Goal: Information Seeking & Learning: Learn about a topic

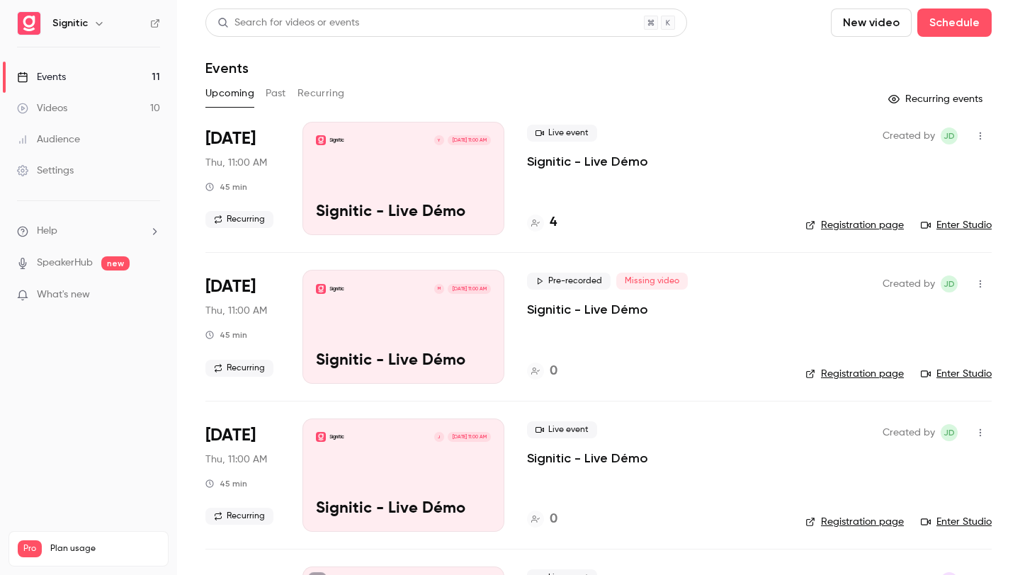
click at [356, 197] on div "Signitic Y [DATE] 11:00 AM Signitic - Live Démo" at bounding box center [403, 178] width 202 height 113
click at [414, 292] on div "Signitic M Oct 16, 11:00 AM" at bounding box center [403, 289] width 175 height 10
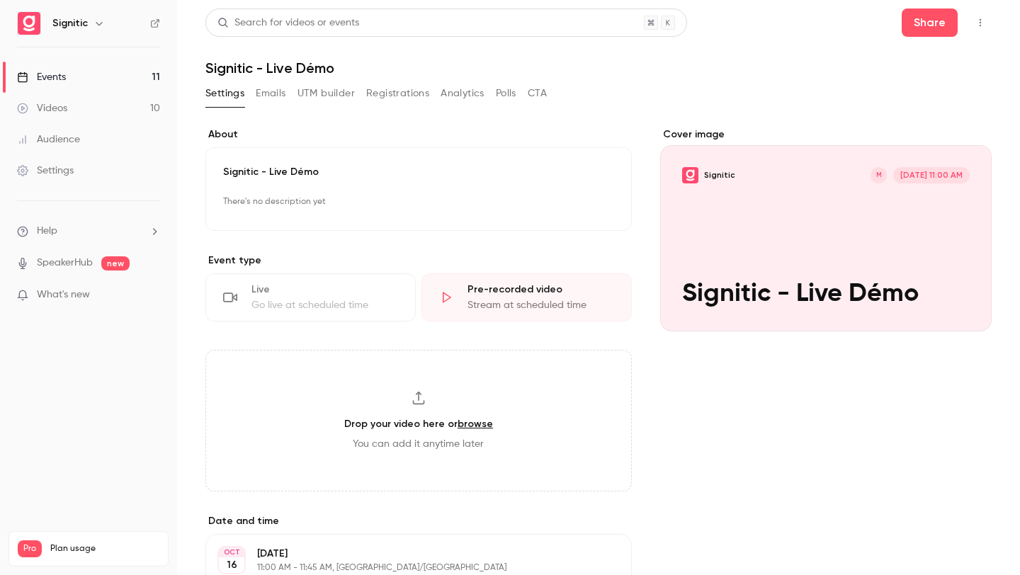
click at [891, 271] on div "Cover image" at bounding box center [825, 229] width 331 height 204
click at [0, 0] on input "Signitic M Oct 16, 11:00 AM Signitic - Live Démo" at bounding box center [0, 0] width 0 height 0
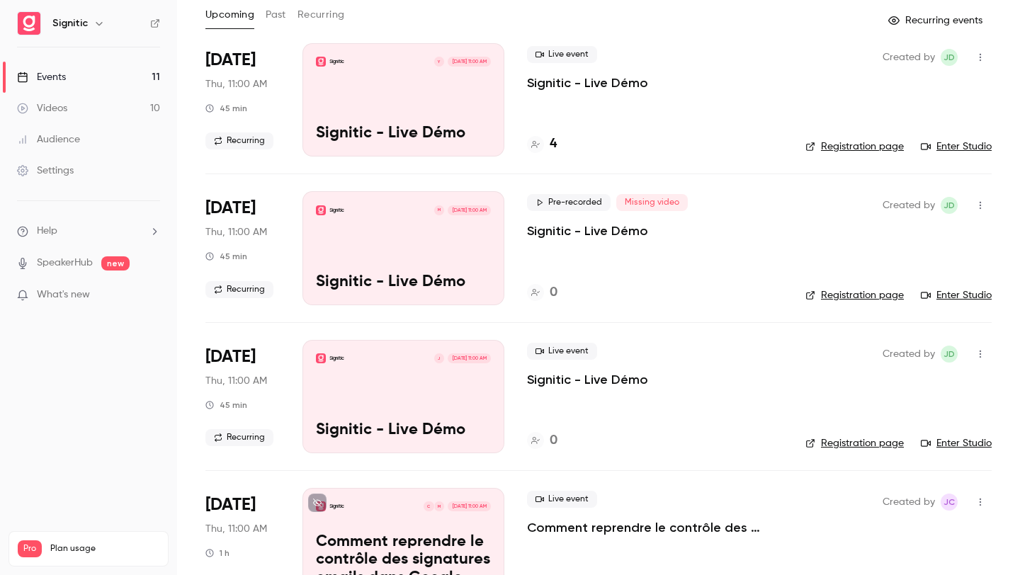
scroll to position [88, 0]
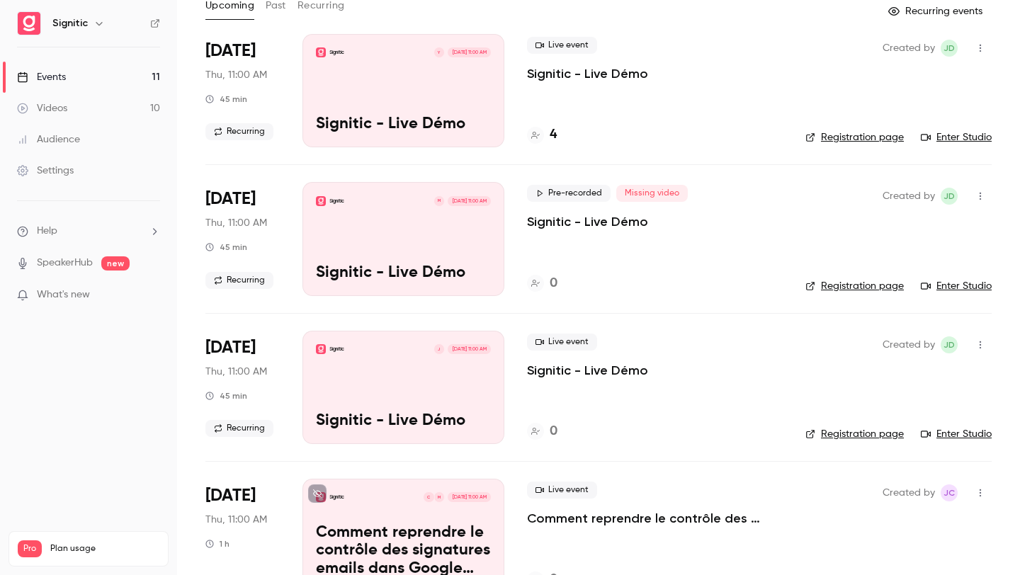
click at [417, 402] on div "Signitic J Oct 23, 11:00 AM Signitic - Live Démo" at bounding box center [403, 387] width 202 height 113
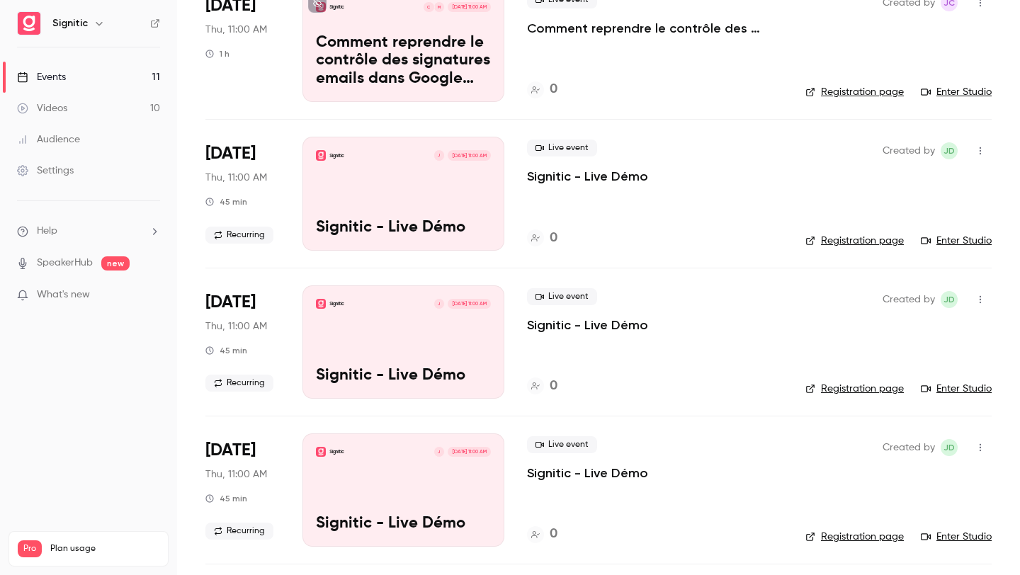
scroll to position [564, 0]
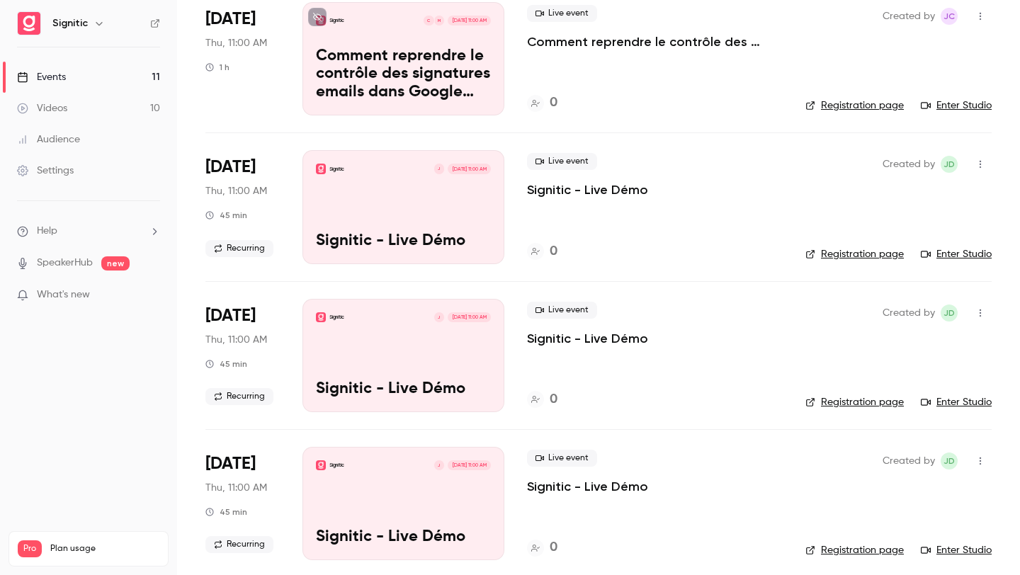
click at [372, 217] on div "Signitic J [DATE] 11:00 AM Signitic - Live Démo" at bounding box center [403, 206] width 202 height 113
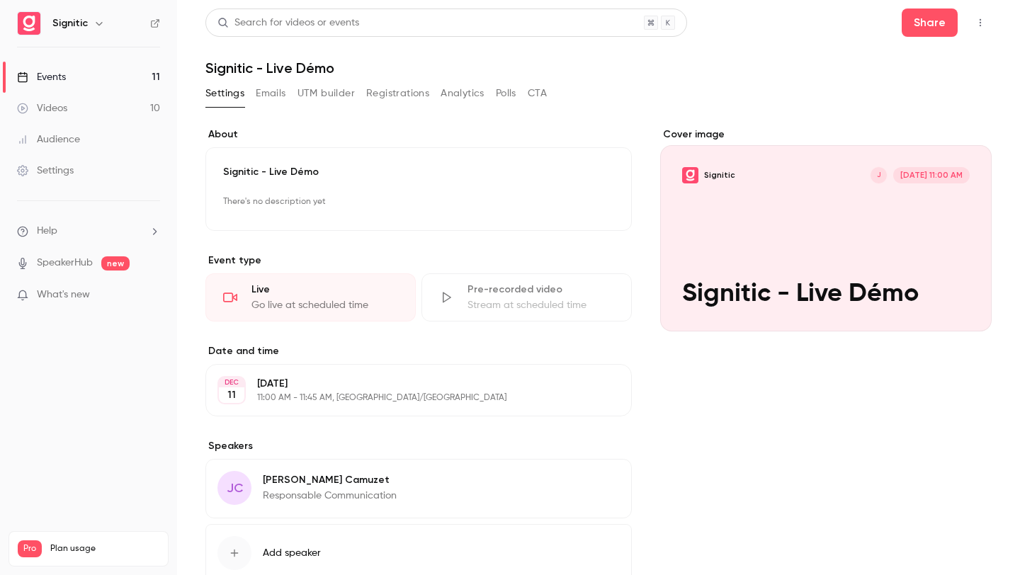
click at [731, 256] on div "Cover image" at bounding box center [825, 229] width 331 height 204
click at [0, 0] on input "Signitic J [DATE] 11:00 AM Signitic - Live Démo" at bounding box center [0, 0] width 0 height 0
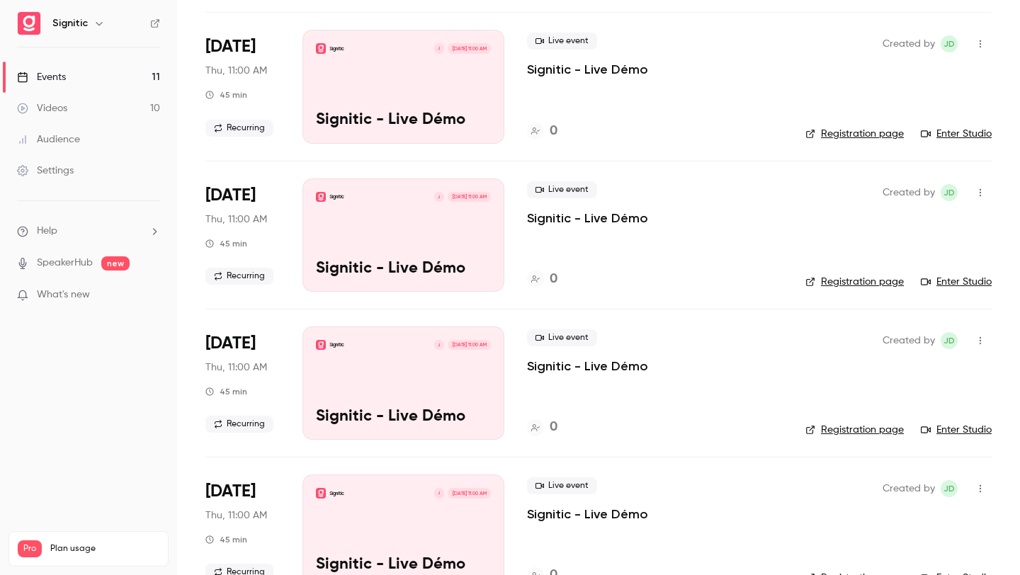
scroll to position [1168, 0]
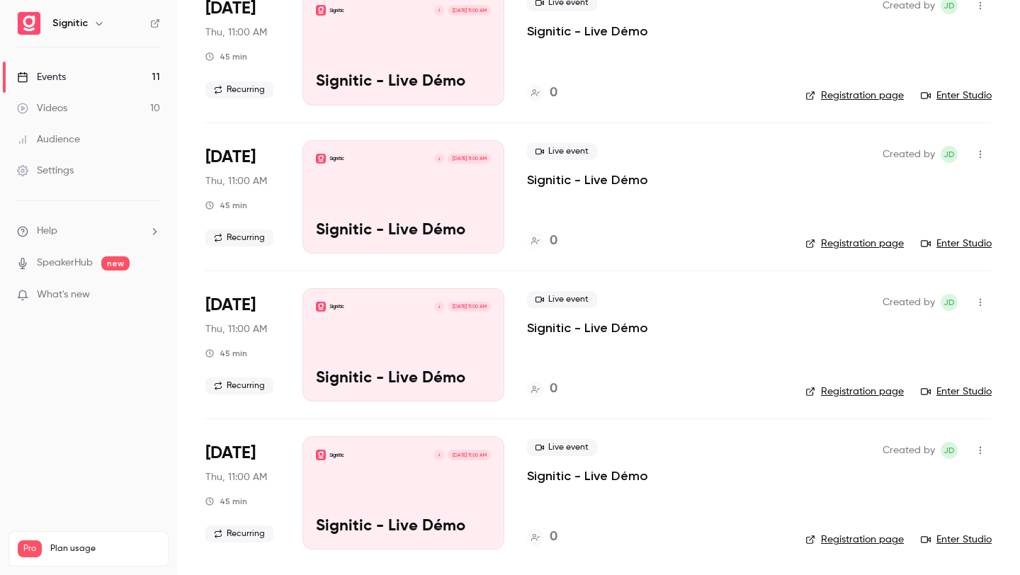
click at [419, 314] on div "Signitic J Jan 15, 11:00 AM Signitic - Live Démo" at bounding box center [403, 344] width 202 height 113
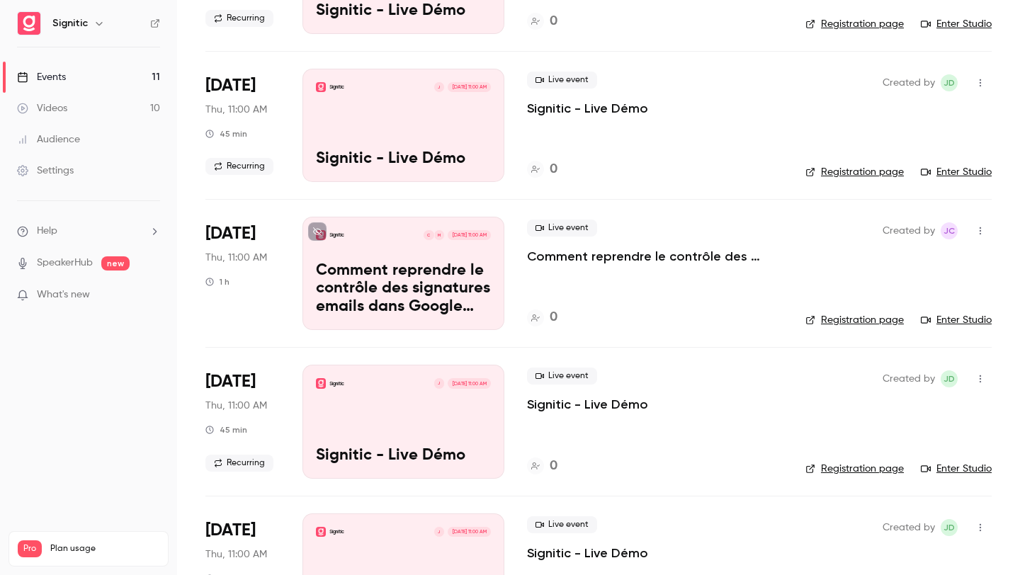
scroll to position [490, 0]
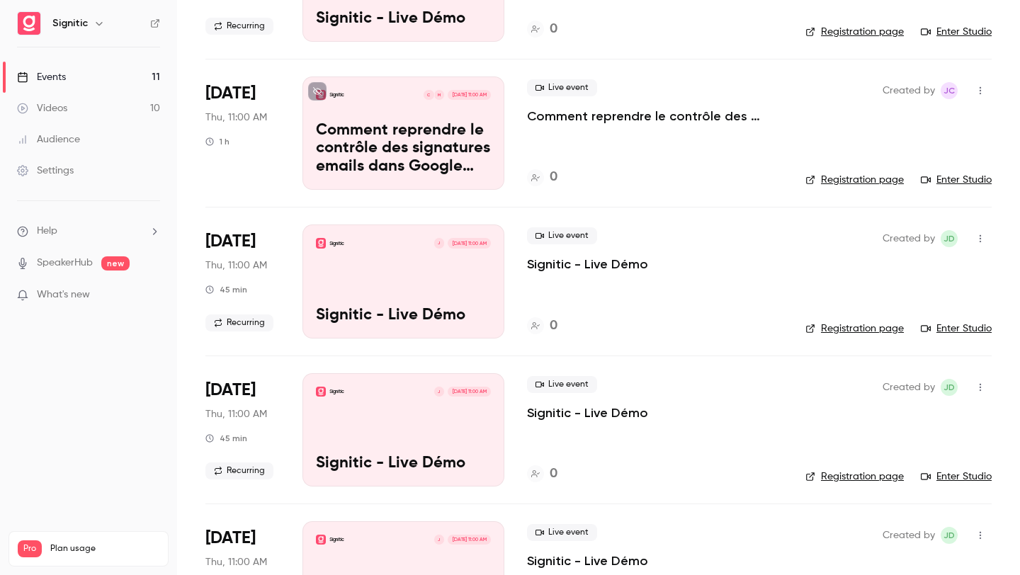
click at [603, 234] on div "Live event Signitic - Live Démo" at bounding box center [655, 249] width 256 height 45
click at [582, 236] on span "Live event" at bounding box center [562, 235] width 70 height 17
click at [317, 250] on div "Signitic J [DATE] 11:00 AM Signitic - Live Démo" at bounding box center [403, 280] width 202 height 113
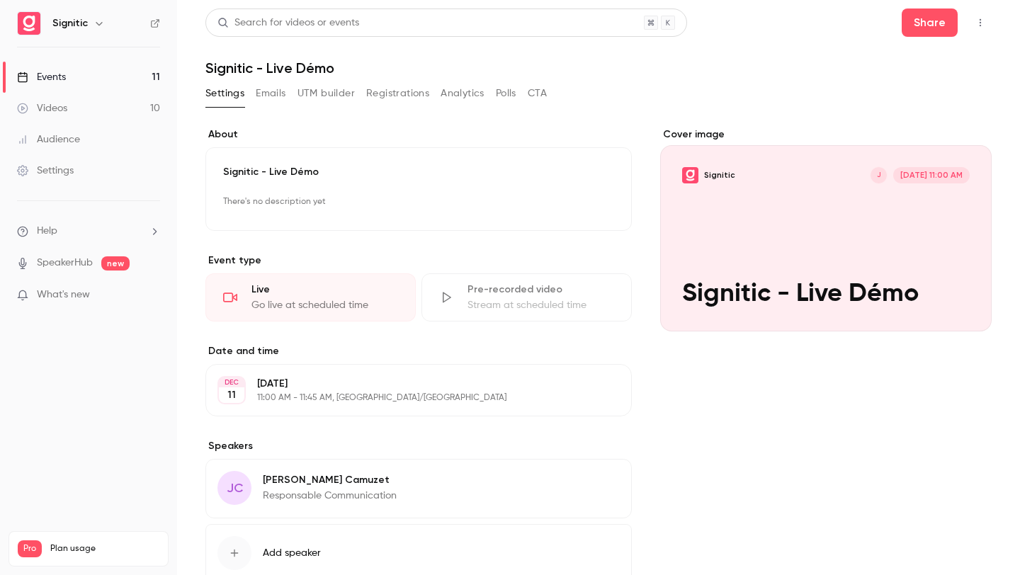
click at [691, 223] on div "Cover image" at bounding box center [825, 229] width 331 height 204
click at [0, 0] on input "Signitic J [DATE] 11:00 AM Signitic - Live Démo" at bounding box center [0, 0] width 0 height 0
click at [461, 300] on div "Pre-recorded video Stream at scheduled time" at bounding box center [526, 297] width 210 height 48
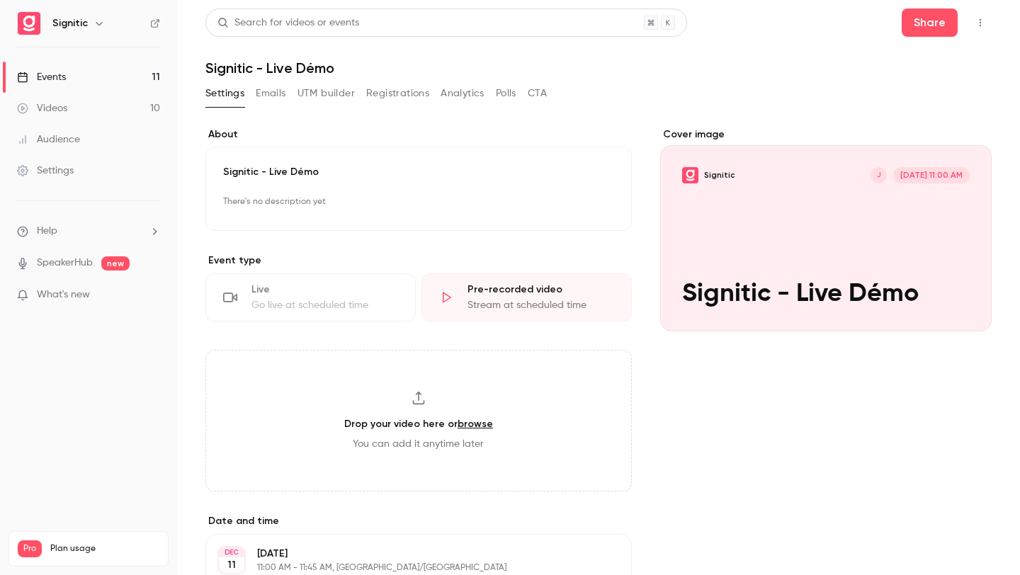
click at [381, 297] on div "Live Go live at scheduled time" at bounding box center [310, 297] width 210 height 48
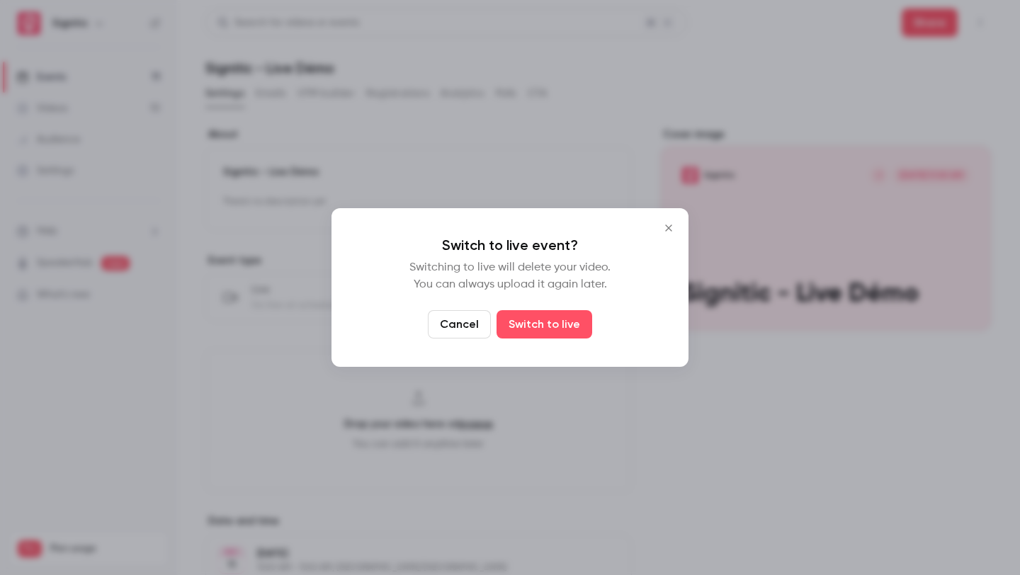
click at [673, 229] on icon "Close" at bounding box center [668, 227] width 17 height 11
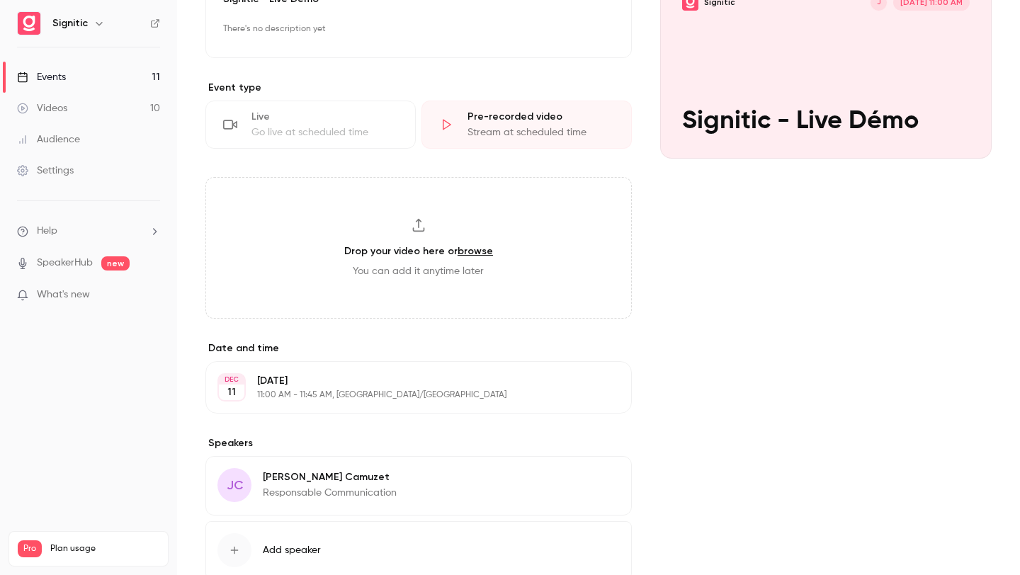
scroll to position [265, 0]
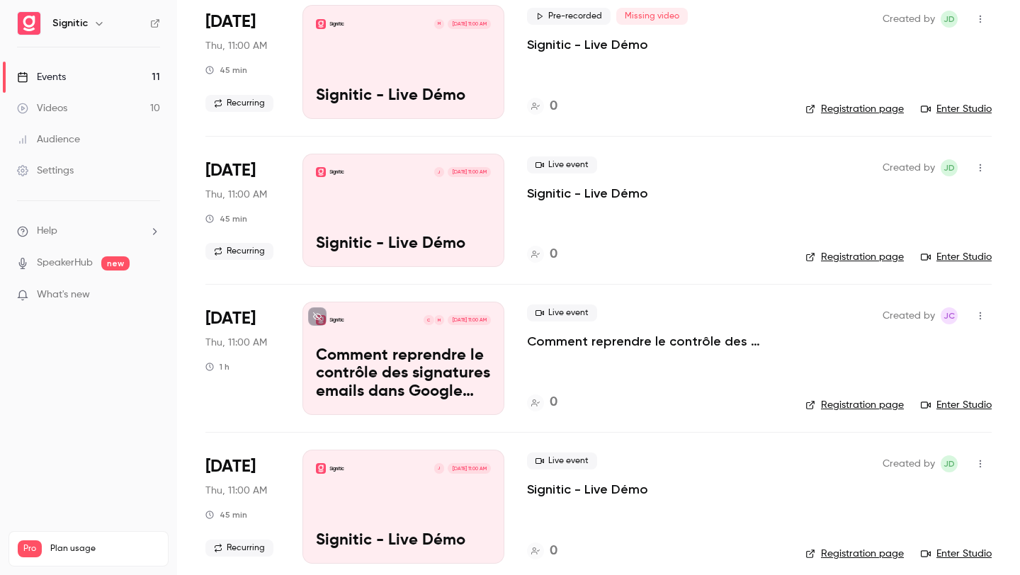
click at [144, 114] on link "Videos 10" at bounding box center [88, 108] width 177 height 31
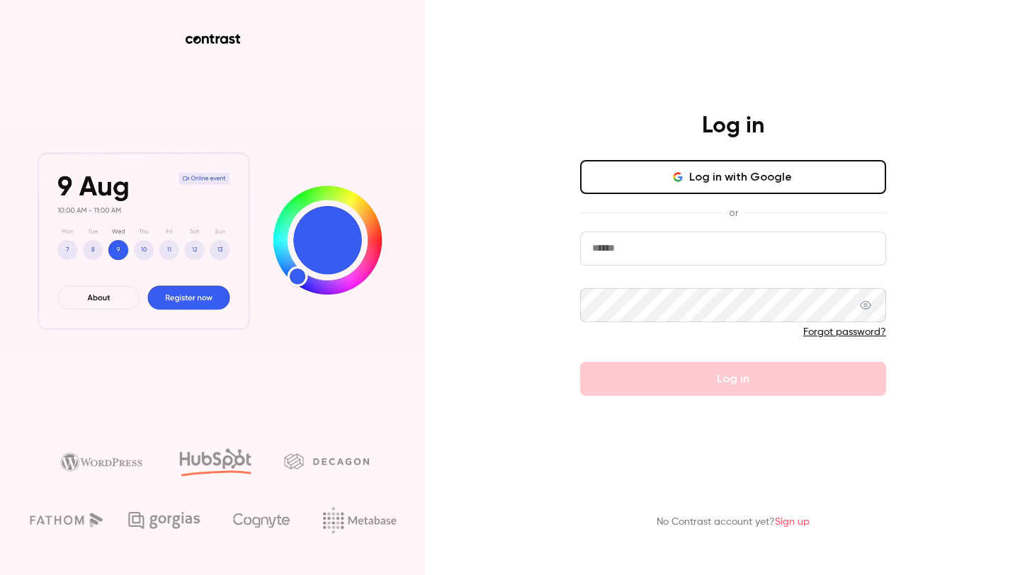
click at [649, 188] on button "Log in with Google" at bounding box center [733, 177] width 306 height 34
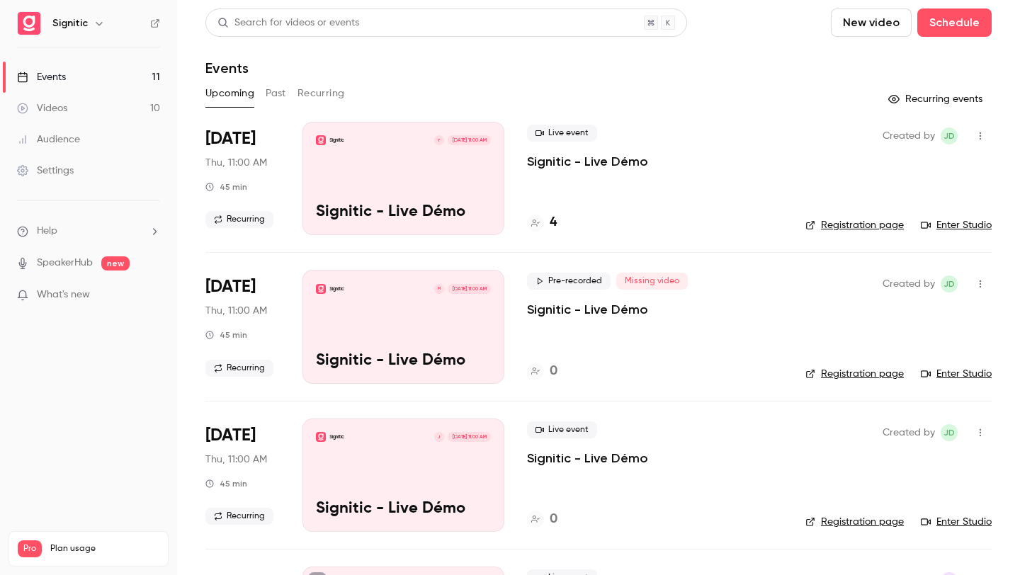
click at [69, 103] on link "Videos 10" at bounding box center [88, 108] width 177 height 31
